Goal: Task Accomplishment & Management: Manage account settings

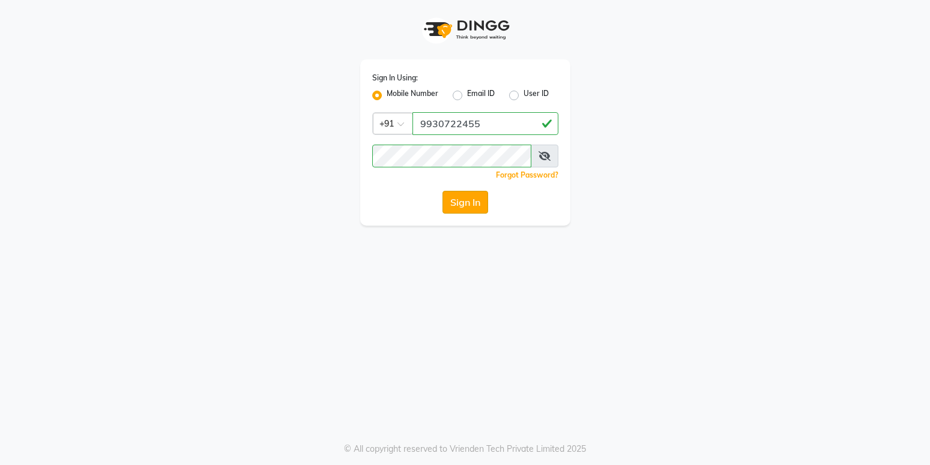
click at [468, 212] on button "Sign In" at bounding box center [465, 202] width 46 height 23
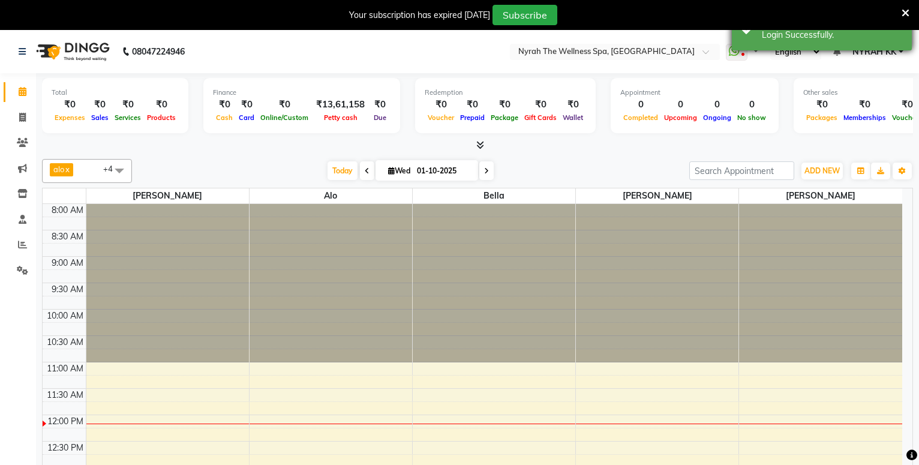
select select "en"
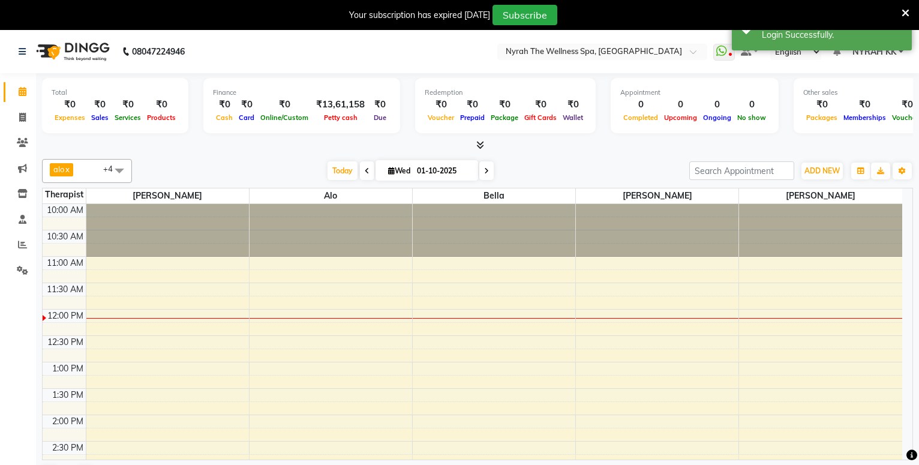
click at [907, 7] on span at bounding box center [906, 12] width 8 height 13
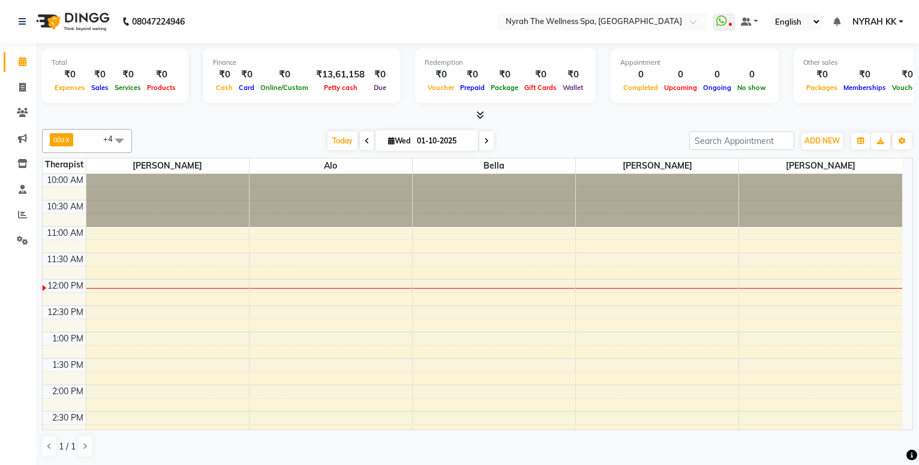
click at [85, 138] on span "alo x [PERSON_NAME] x bella x [PERSON_NAME] +4" at bounding box center [87, 141] width 90 height 24
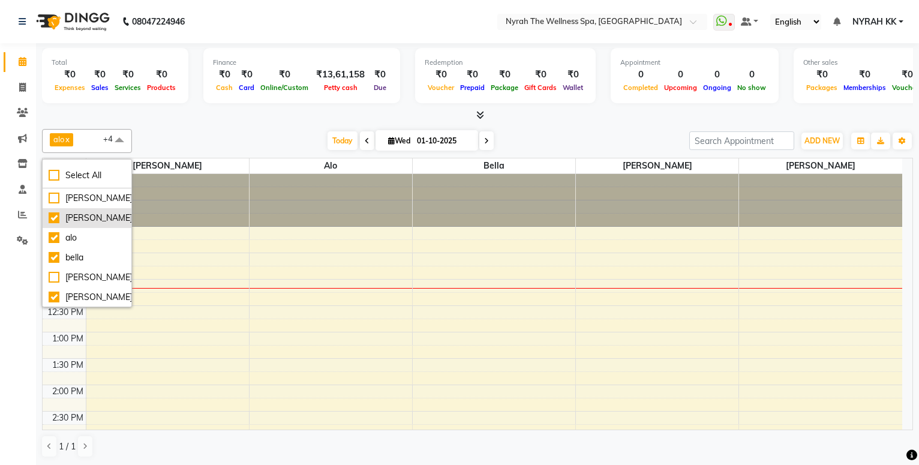
click at [89, 214] on div "[PERSON_NAME]" at bounding box center [87, 218] width 77 height 13
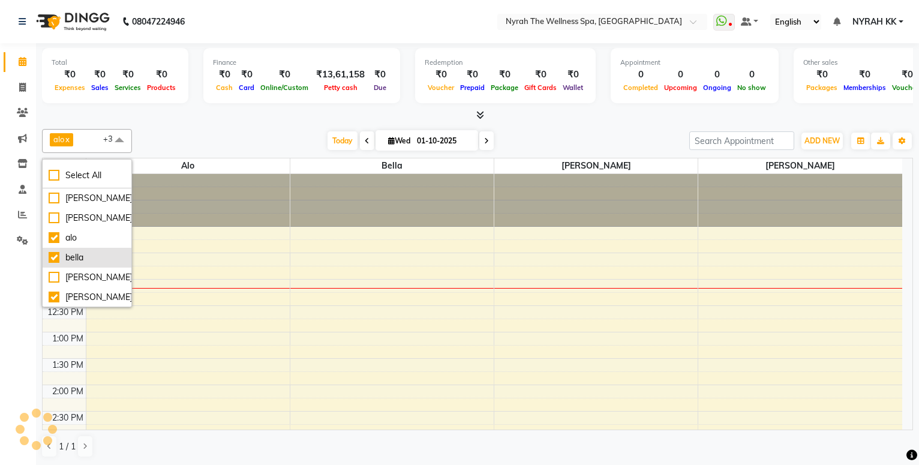
checkbox input "false"
drag, startPoint x: 93, startPoint y: 239, endPoint x: 100, endPoint y: 224, distance: 15.8
click at [94, 239] on div "alo" at bounding box center [87, 238] width 77 height 13
checkbox input "false"
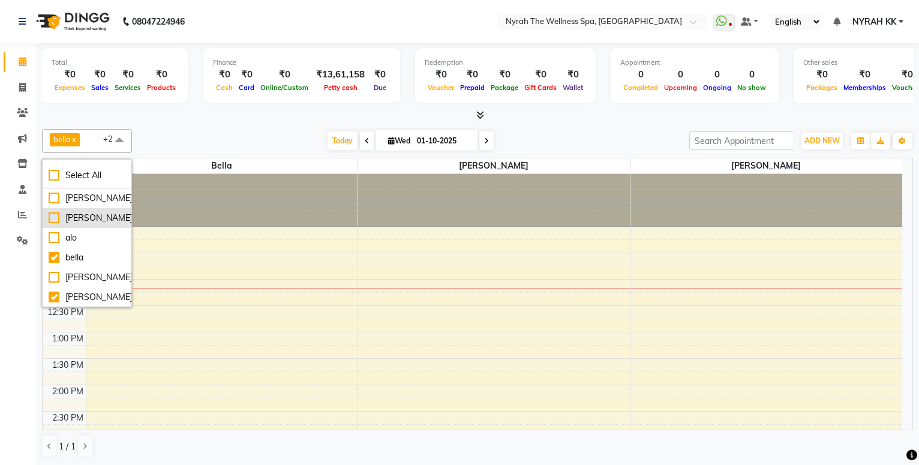
click at [101, 196] on div "[PERSON_NAME]" at bounding box center [87, 198] width 77 height 13
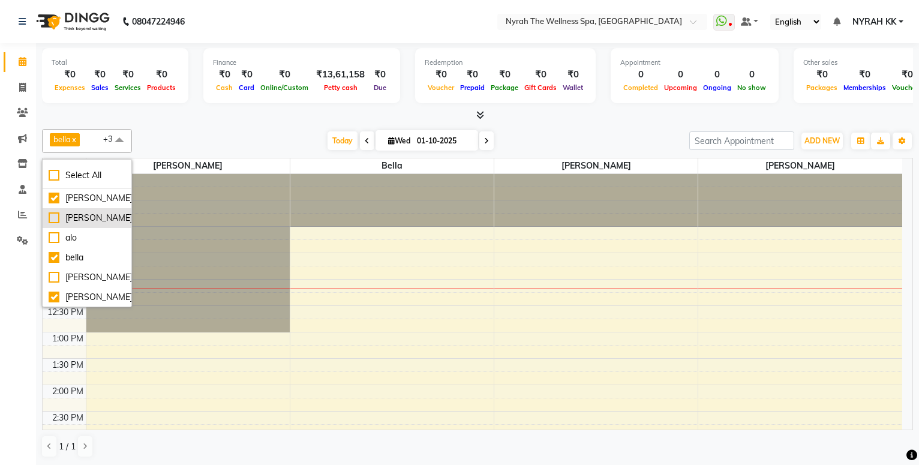
checkbox input "true"
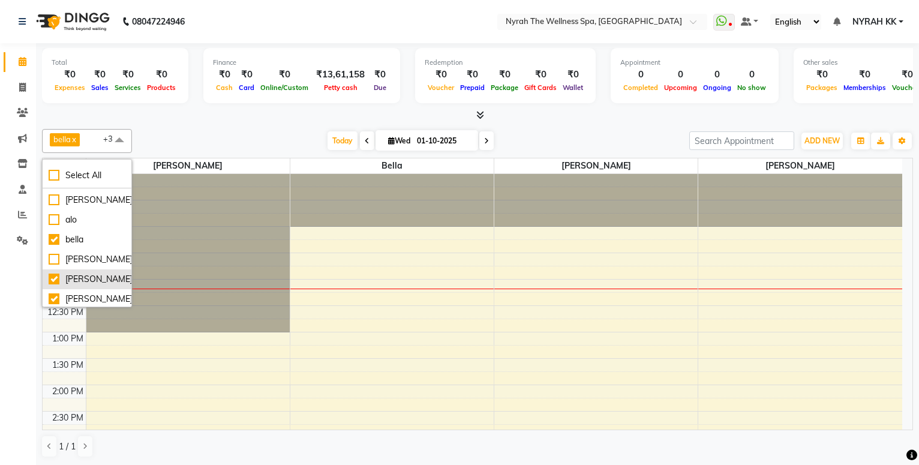
scroll to position [20, 0]
click at [85, 254] on div "[PERSON_NAME]" at bounding box center [87, 257] width 77 height 13
checkbox input "true"
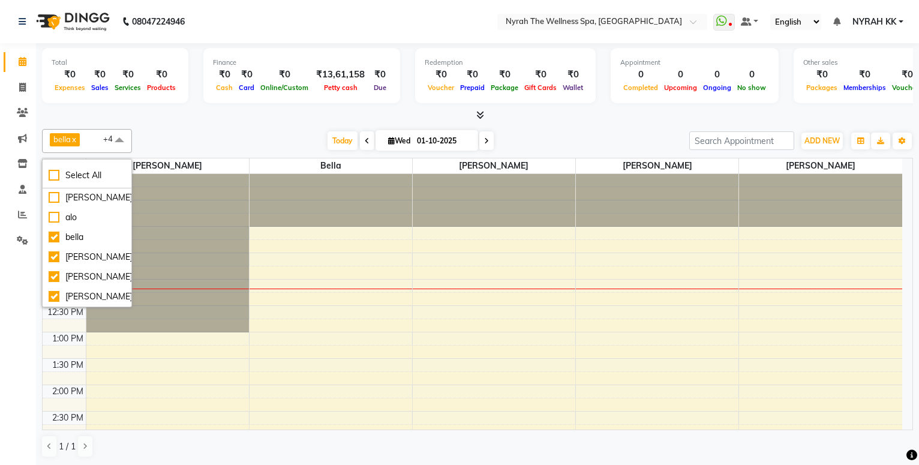
click at [218, 105] on div "Total ₹0 Expenses ₹0 Sales ₹0 Services ₹0 Products Finance ₹0 Cash ₹0 Card ₹0 O…" at bounding box center [477, 77] width 871 height 59
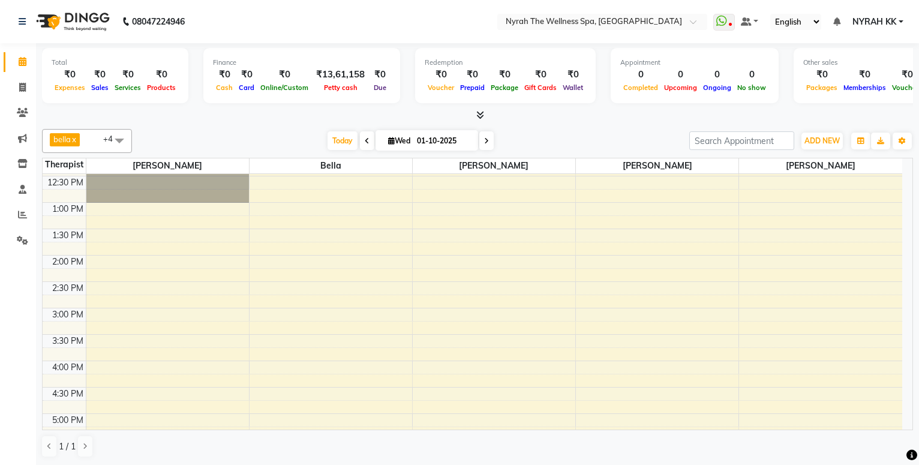
scroll to position [65, 0]
